Goal: Check status

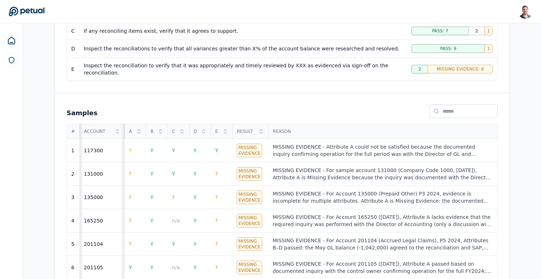
scroll to position [223, 0]
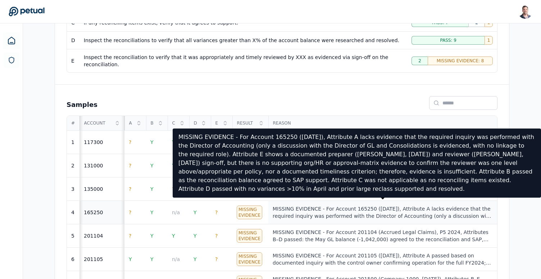
click at [321, 207] on div "MISSING EVIDENCE - For Account 165250 ([DATE]), Attribute A lacks evidence that…" at bounding box center [383, 212] width 220 height 14
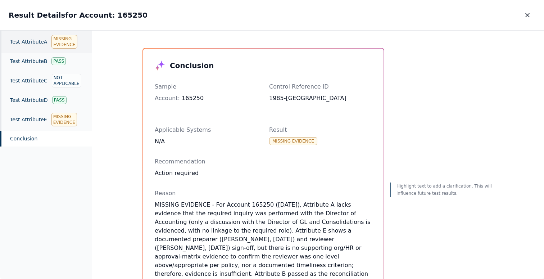
click at [42, 45] on div "Test Attribute A Missing Evidence" at bounding box center [46, 42] width 92 height 22
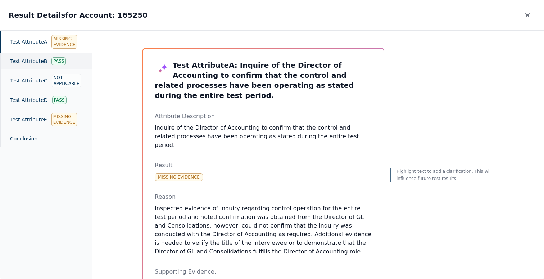
click at [29, 62] on div "Test Attribute B Pass" at bounding box center [46, 61] width 92 height 17
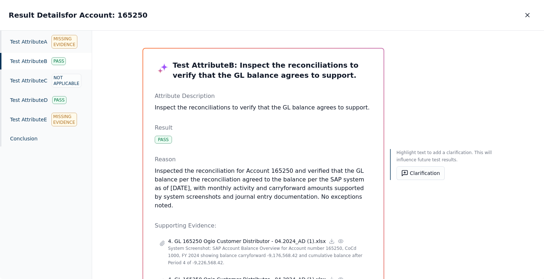
drag, startPoint x: 289, startPoint y: 165, endPoint x: 343, endPoint y: 200, distance: 64.9
click at [343, 200] on div "Reason Inspected the reconciliation for Account 165250 and verified that the GL…" at bounding box center [263, 182] width 217 height 55
click at [28, 55] on div "Test Attribute B Pass" at bounding box center [46, 61] width 92 height 17
click at [28, 46] on div "Test Attribute A Missing Evidence" at bounding box center [46, 42] width 92 height 22
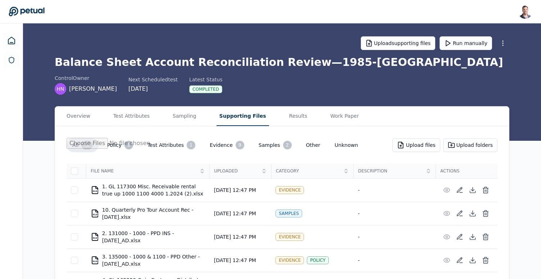
click at [244, 117] on button "Supporting Files" at bounding box center [243, 115] width 53 height 19
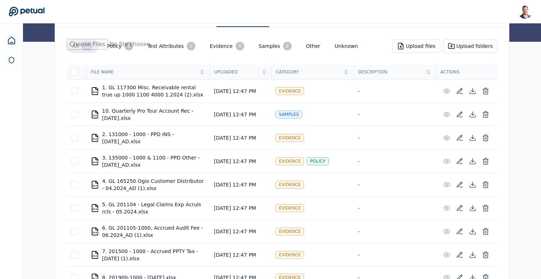
scroll to position [192, 0]
